Goal: Use online tool/utility: Utilize a website feature to perform a specific function

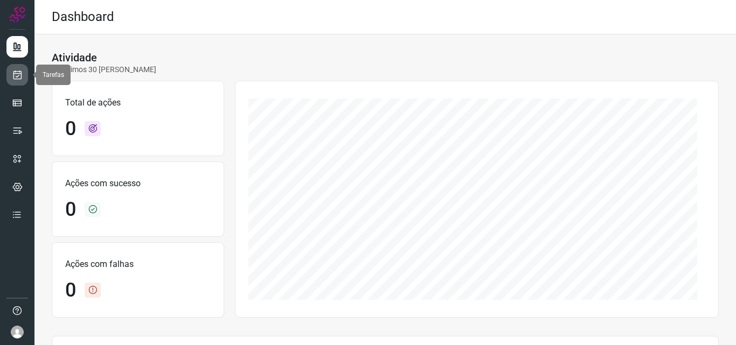
click at [13, 77] on icon at bounding box center [17, 74] width 11 height 11
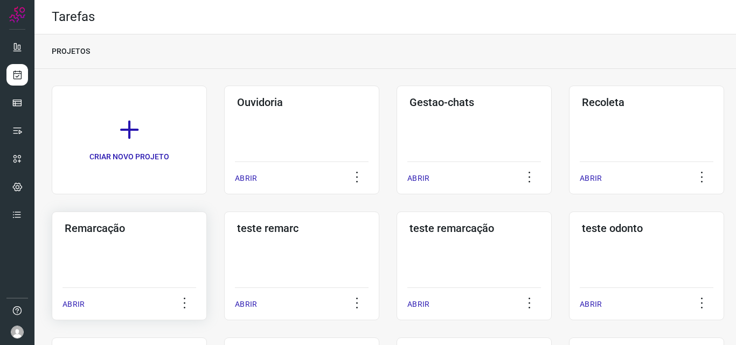
click at [224, 284] on div "Remarcação ABRIR" at bounding box center [301, 266] width 155 height 109
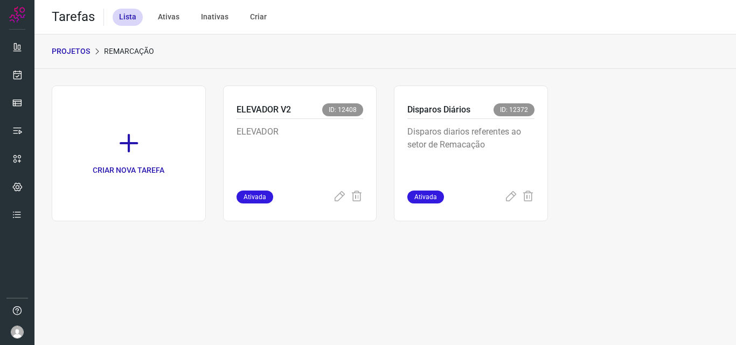
click at [526, 114] on span "ID: 12372" at bounding box center [513, 109] width 41 height 13
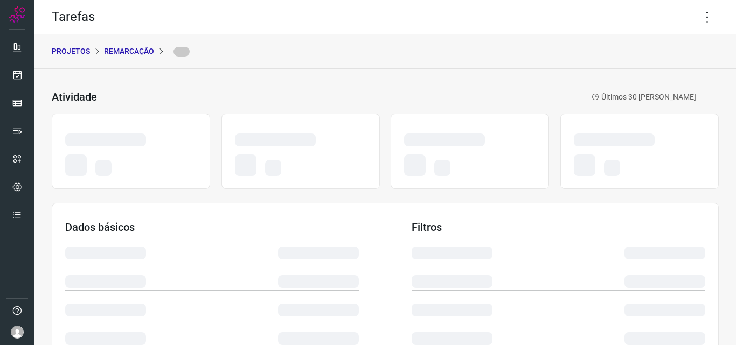
click at [687, 12] on div "Tarefas" at bounding box center [384, 17] width 701 height 34
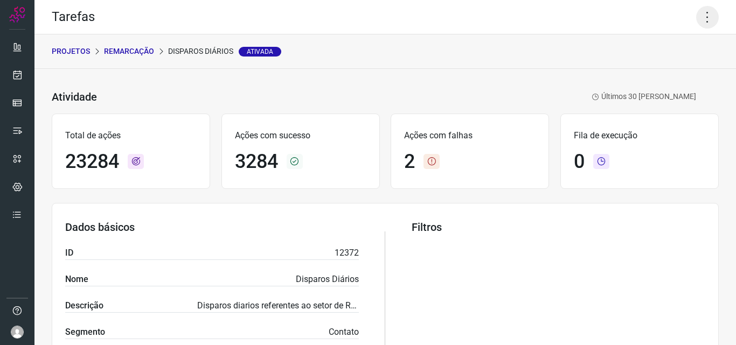
click at [701, 11] on icon at bounding box center [707, 17] width 23 height 23
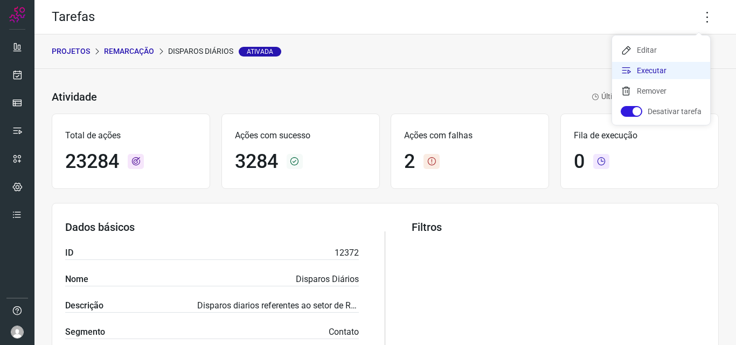
click at [674, 71] on li "Executar" at bounding box center [661, 70] width 98 height 17
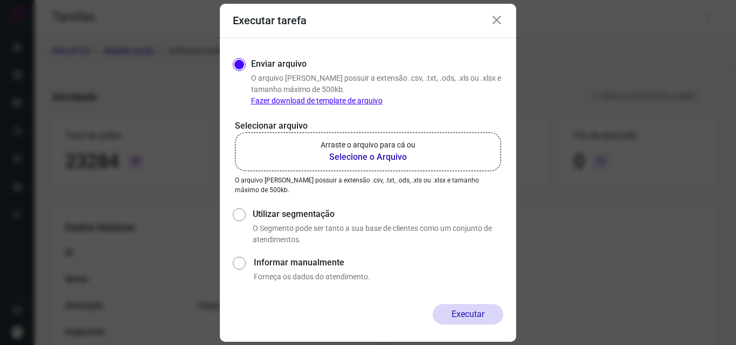
click at [402, 150] on p "Arraste o arquivo para cá ou" at bounding box center [367, 144] width 95 height 11
click at [0, 0] on input "Arraste o arquivo para cá ou Selecione o Arquivo" at bounding box center [0, 0] width 0 height 0
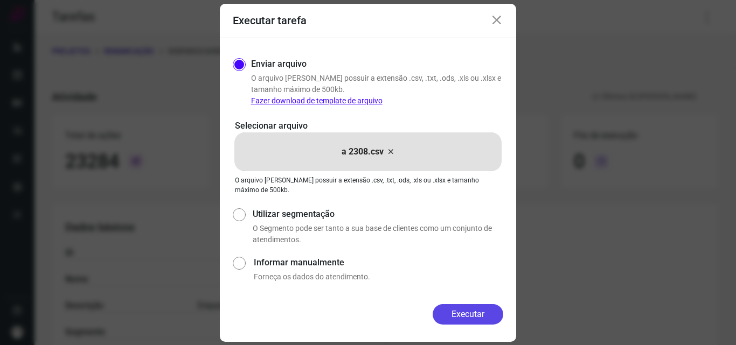
click at [465, 319] on button "Executar" at bounding box center [467, 314] width 71 height 20
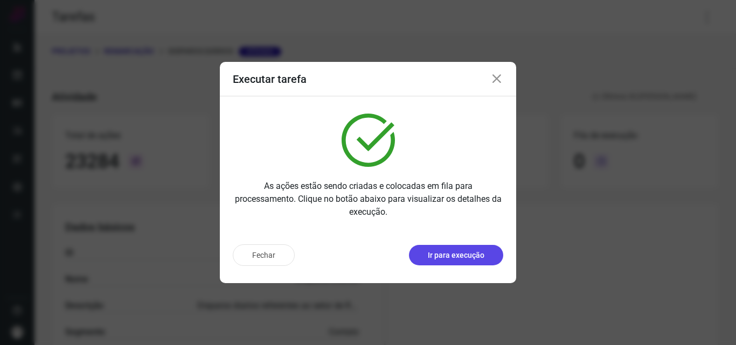
click at [474, 258] on p "Ir para execução" at bounding box center [456, 255] width 57 height 11
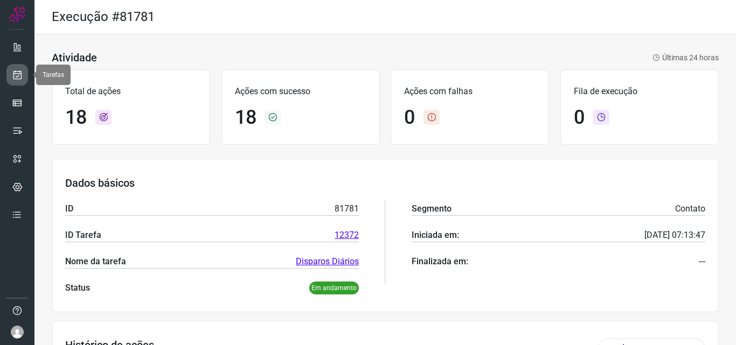
click at [22, 78] on icon at bounding box center [17, 74] width 11 height 11
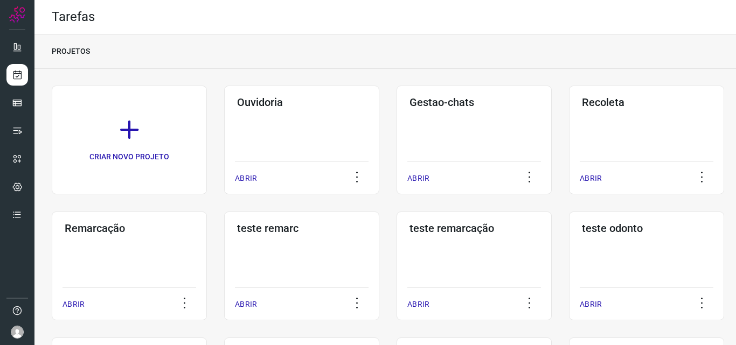
click at [224, 247] on div "Remarcação ABRIR" at bounding box center [301, 266] width 155 height 109
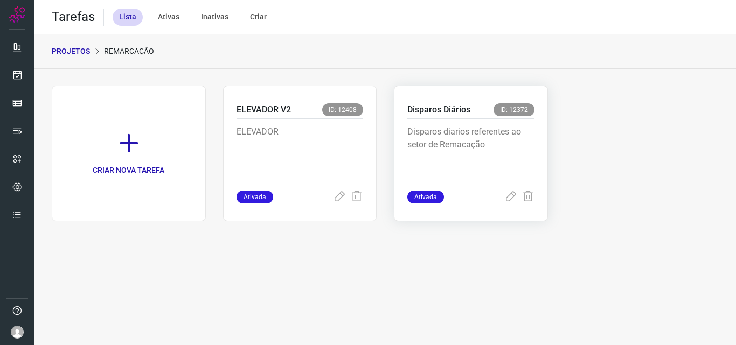
click at [434, 162] on p "Disparos diarios referentes ao setor de Remacação" at bounding box center [470, 152] width 127 height 54
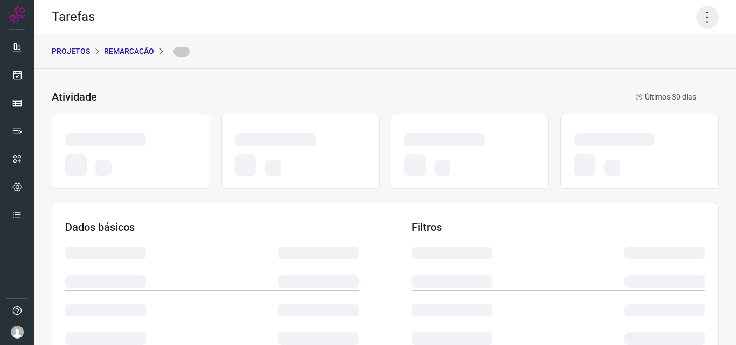
click at [696, 7] on icon at bounding box center [707, 17] width 23 height 23
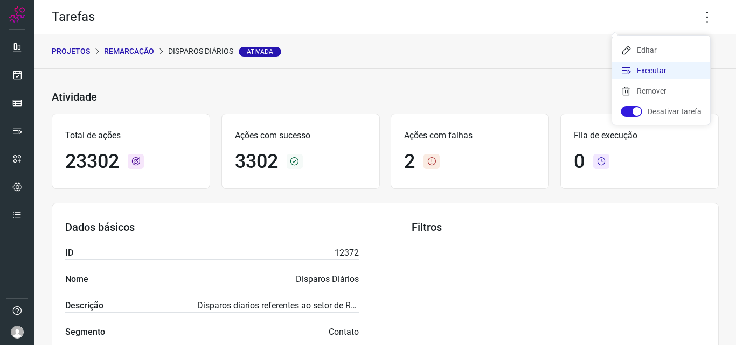
click at [672, 69] on li "Executar" at bounding box center [661, 70] width 98 height 17
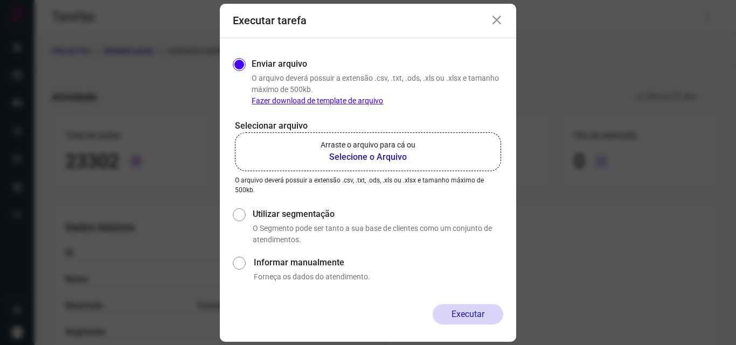
click at [365, 159] on b "Selecione o Arquivo" at bounding box center [367, 157] width 95 height 13
click at [0, 0] on input "Arraste o arquivo para cá ou Selecione o Arquivo" at bounding box center [0, 0] width 0 height 0
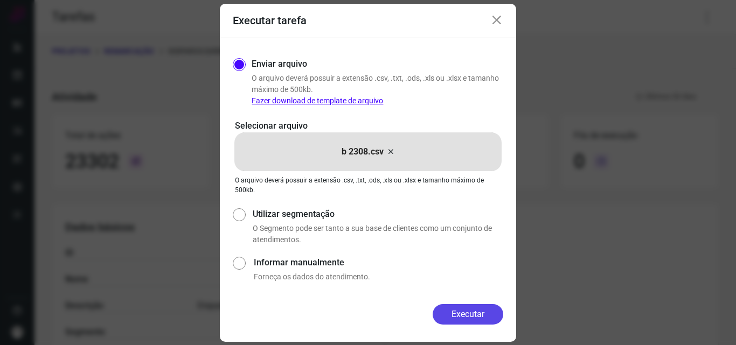
click at [460, 315] on button "Executar" at bounding box center [467, 314] width 71 height 20
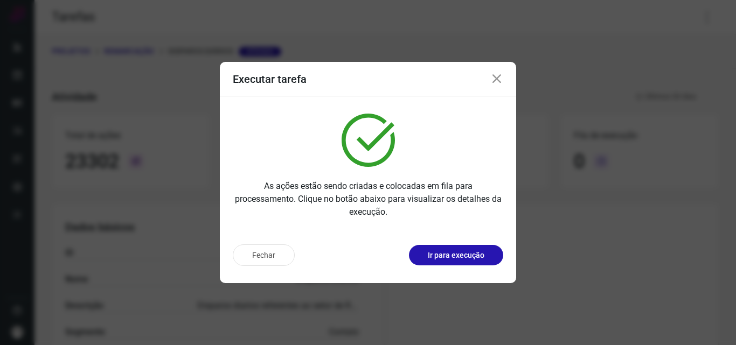
click at [465, 254] on p "Ir para execução" at bounding box center [456, 255] width 57 height 11
